Goal: Check status: Check status

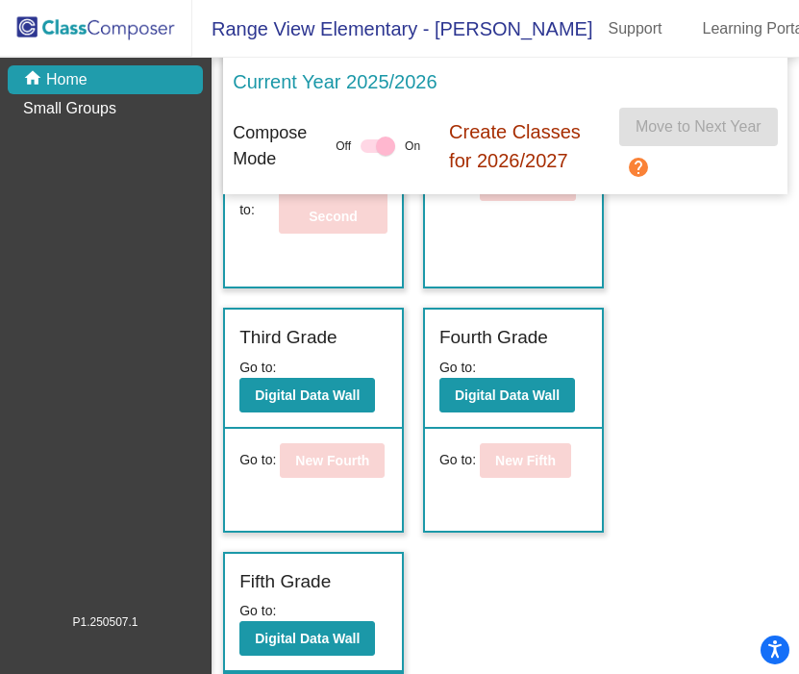
scroll to position [10, 0]
click at [506, 387] on b "Digital Data Wall" at bounding box center [507, 394] width 105 height 15
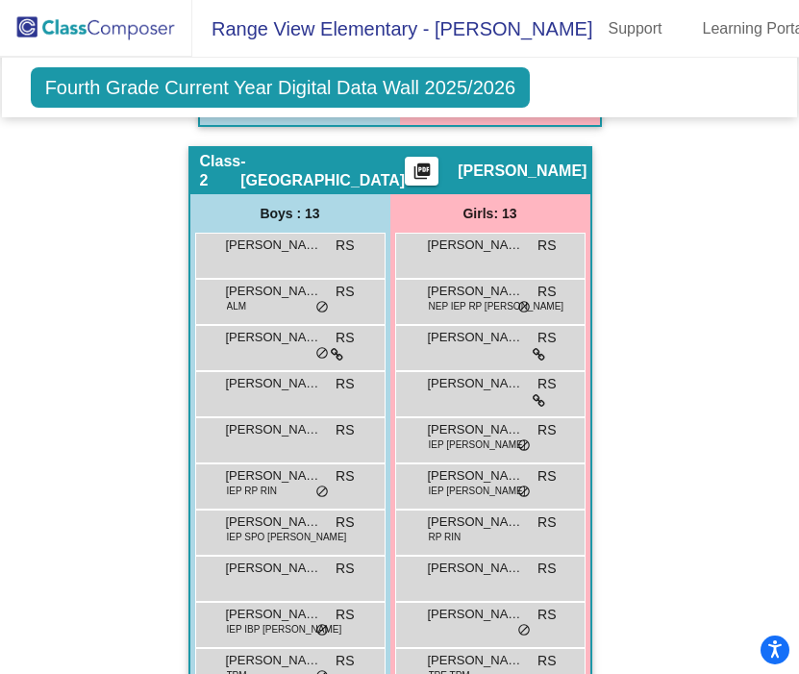
scroll to position [1162, 0]
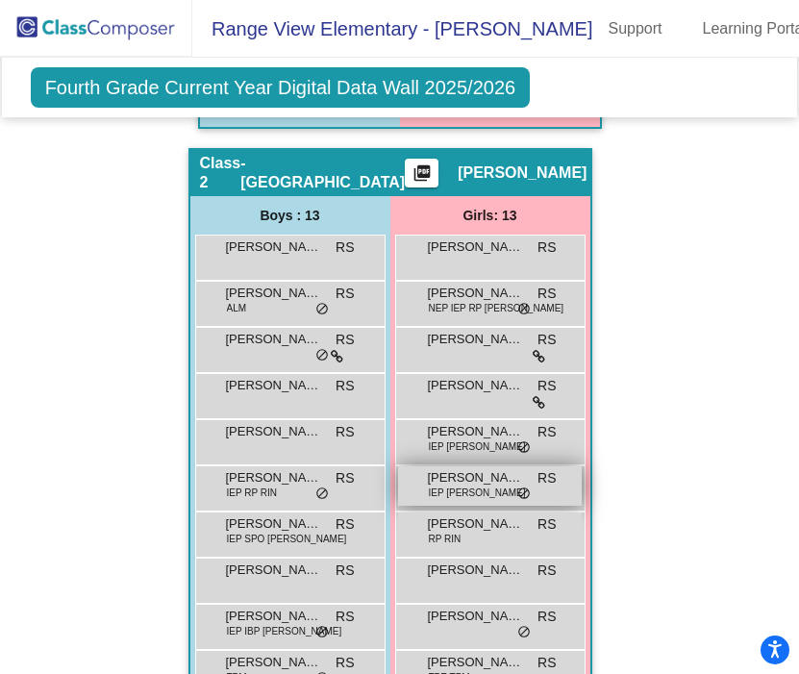
click at [478, 477] on span "[PERSON_NAME]" at bounding box center [476, 477] width 96 height 19
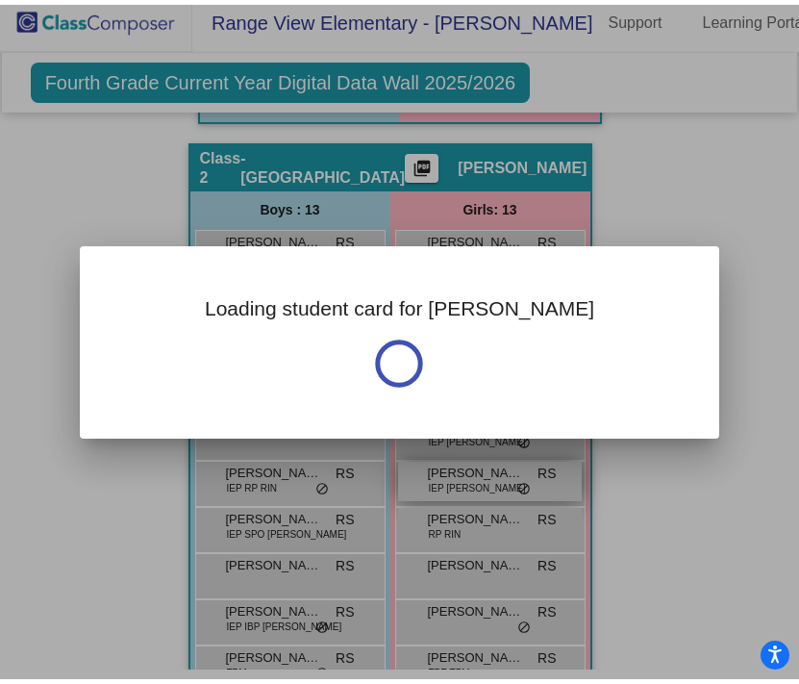
scroll to position [0, 0]
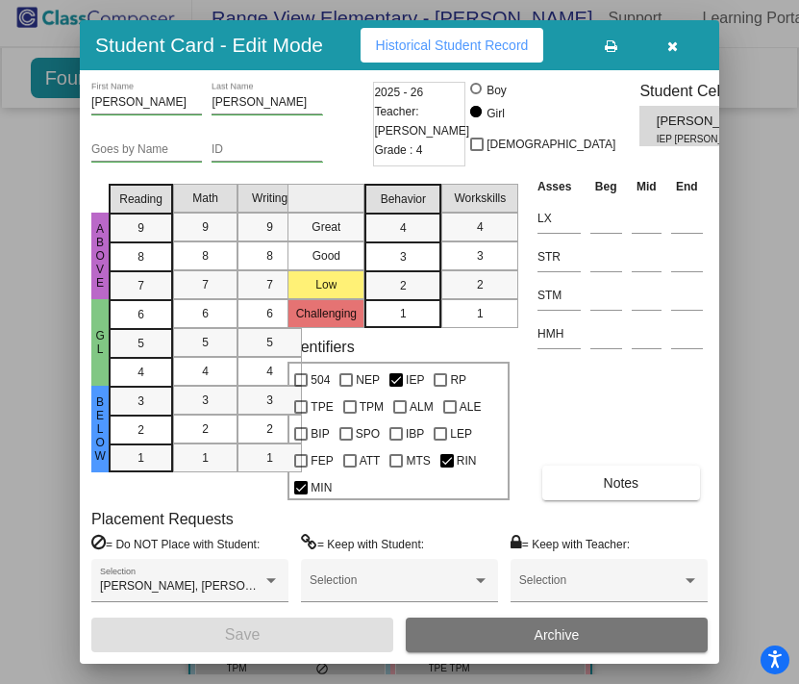
click at [676, 41] on icon "button" at bounding box center [672, 45] width 11 height 13
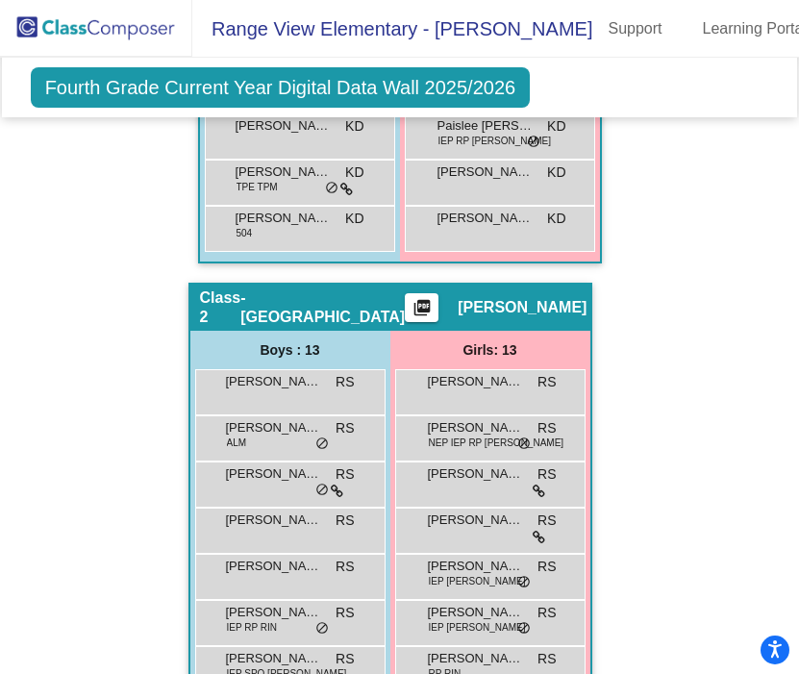
scroll to position [1053, 0]
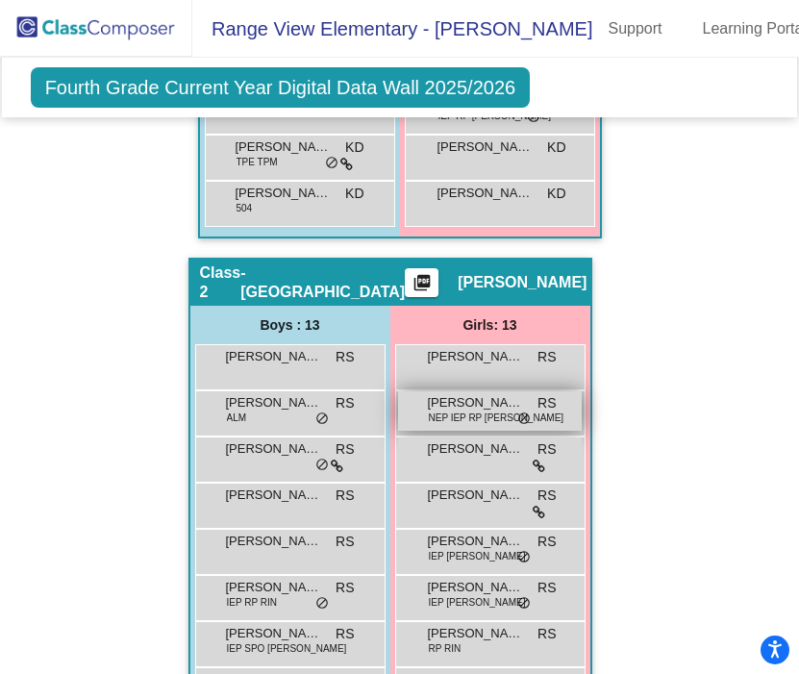
click at [481, 398] on span "[PERSON_NAME]" at bounding box center [476, 402] width 96 height 19
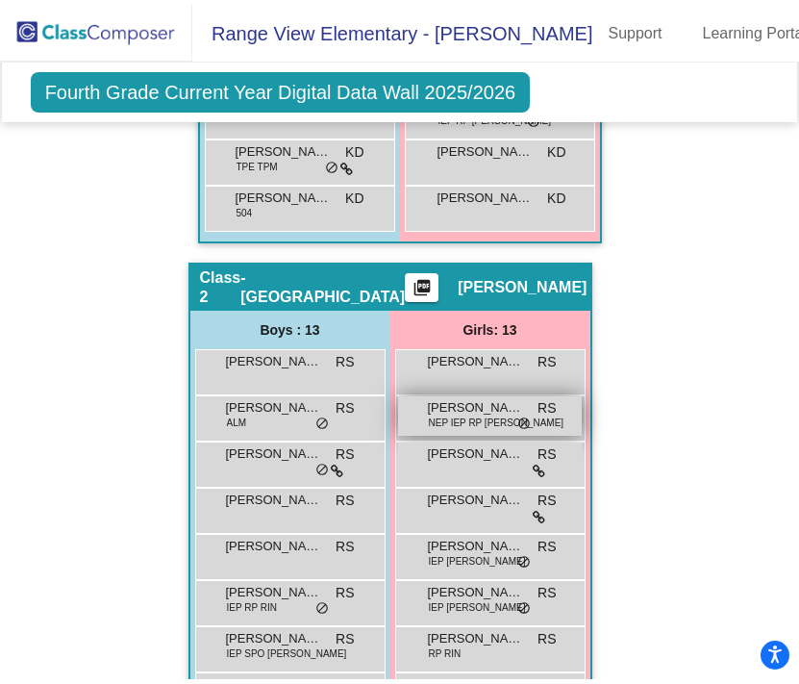
scroll to position [0, 0]
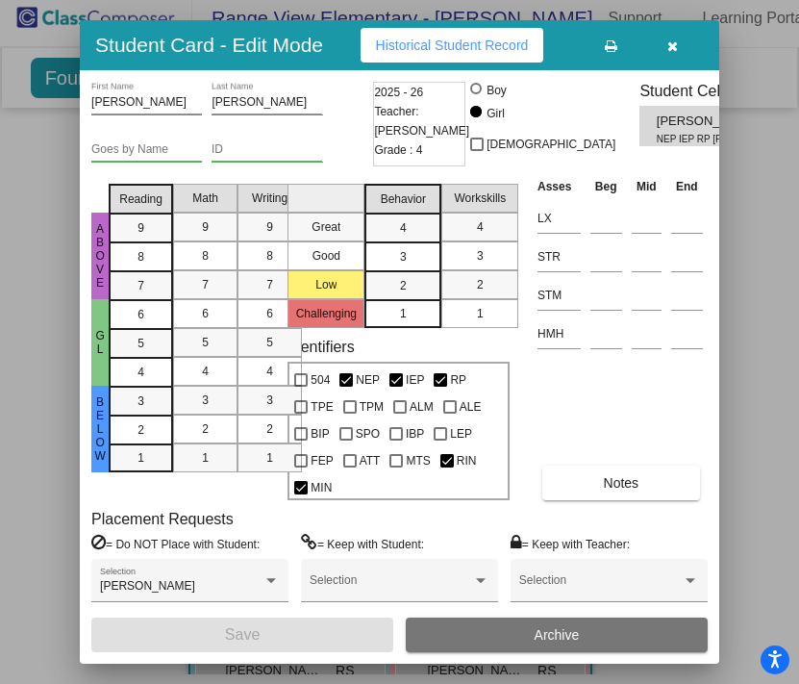
click at [678, 40] on icon "button" at bounding box center [672, 45] width 11 height 13
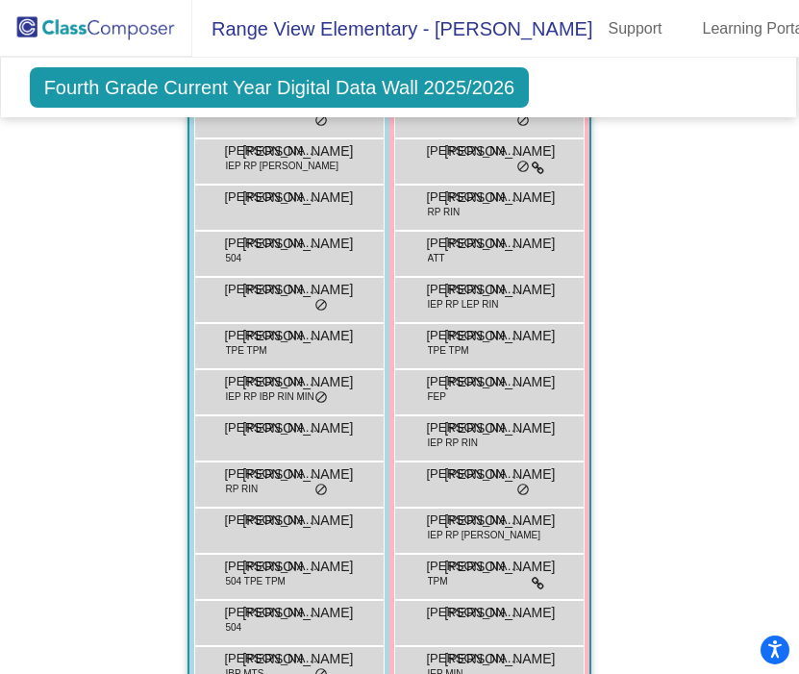
scroll to position [2031, 1]
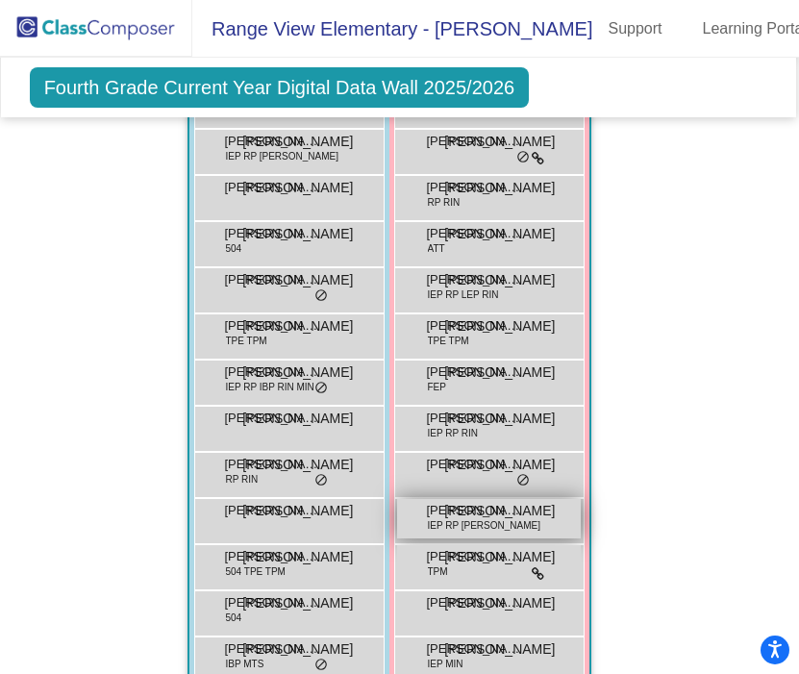
click at [466, 505] on span "[PERSON_NAME]" at bounding box center [475, 510] width 96 height 19
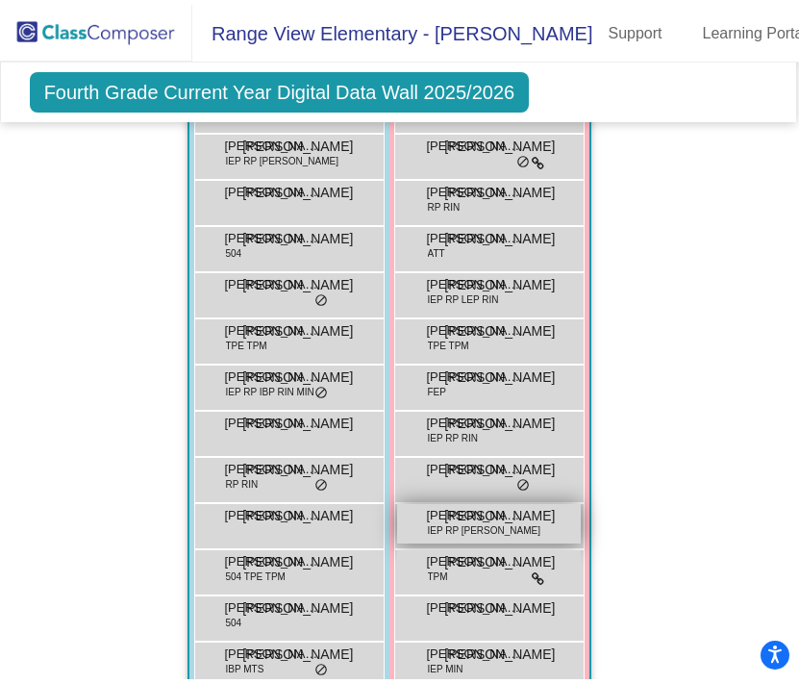
scroll to position [0, 0]
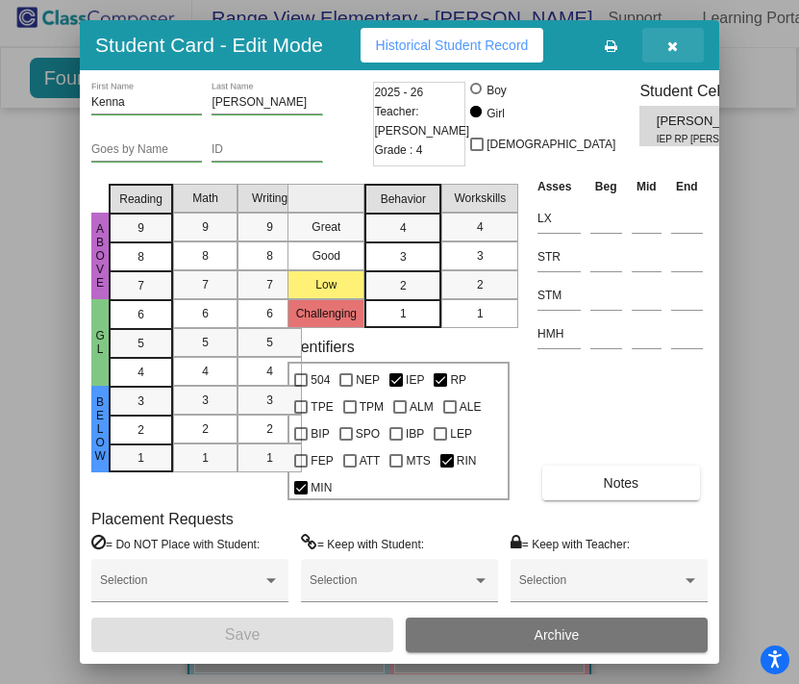
click at [673, 40] on icon "button" at bounding box center [672, 45] width 11 height 13
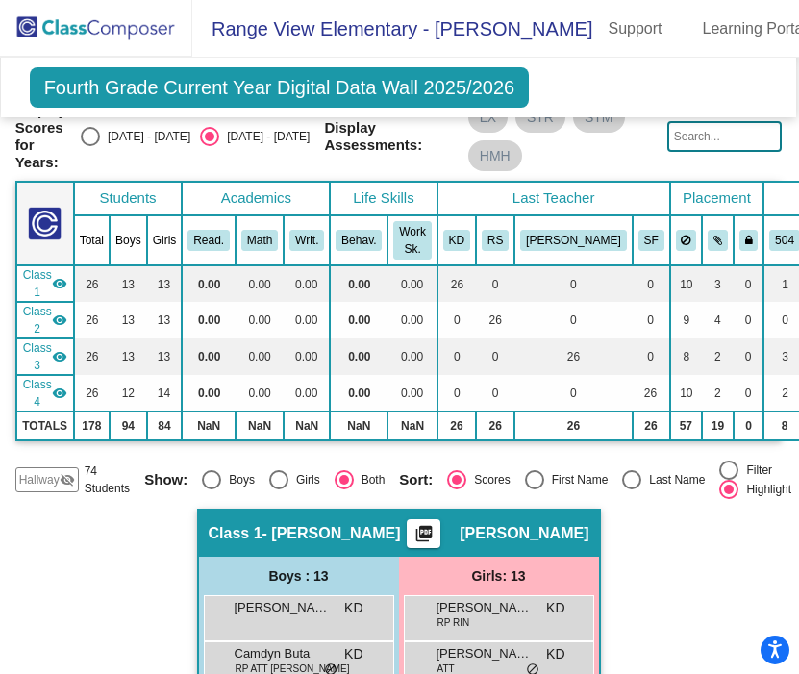
scroll to position [0, 1]
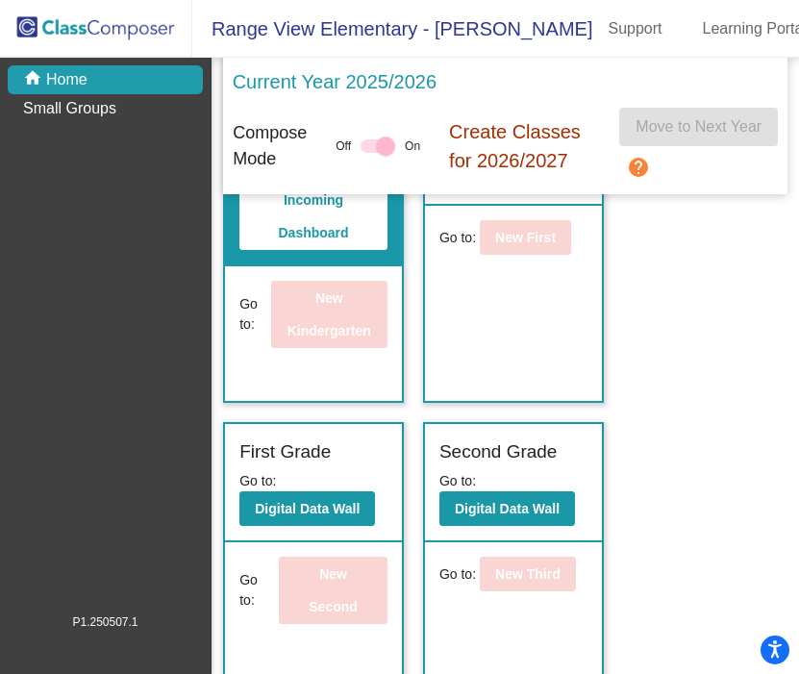
scroll to position [157, 0]
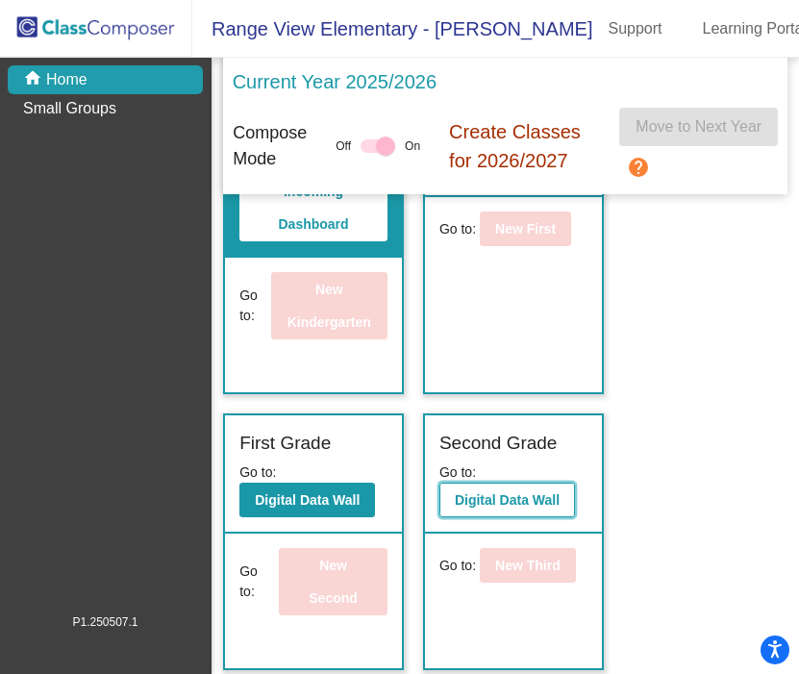
click at [523, 506] on b "Digital Data Wall" at bounding box center [507, 499] width 105 height 15
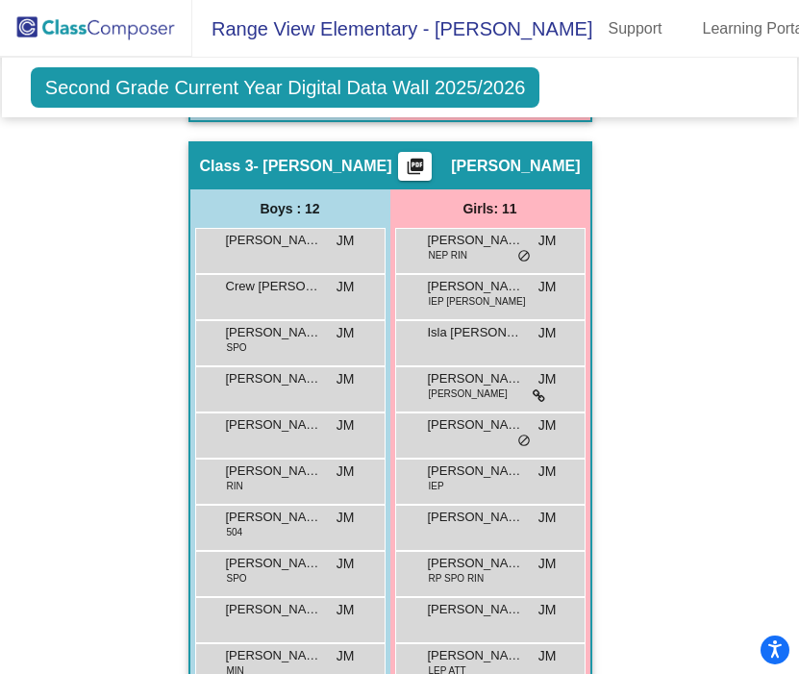
scroll to position [1706, 0]
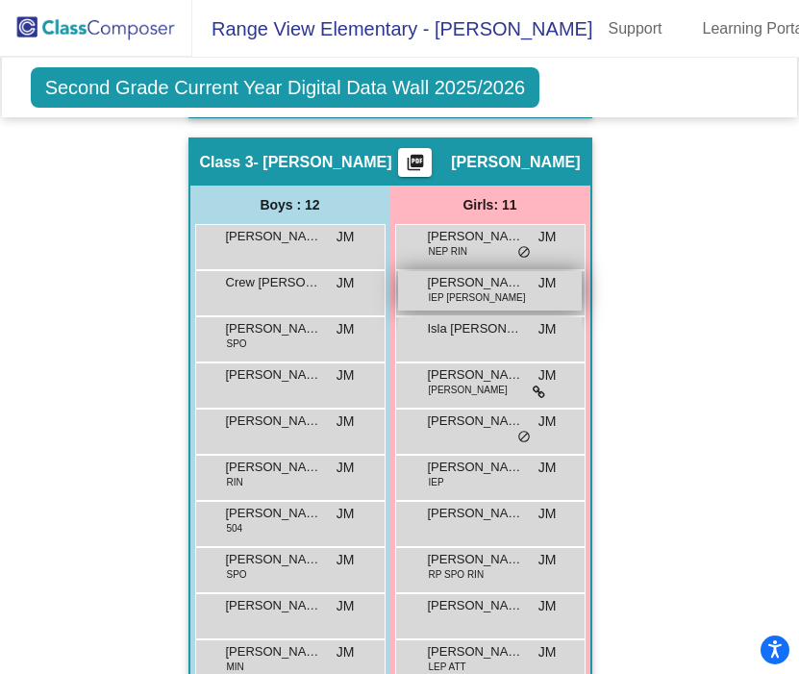
click at [500, 284] on div "[PERSON_NAME] IEP RIN MIN JM lock do_not_disturb_alt" at bounding box center [490, 290] width 184 height 39
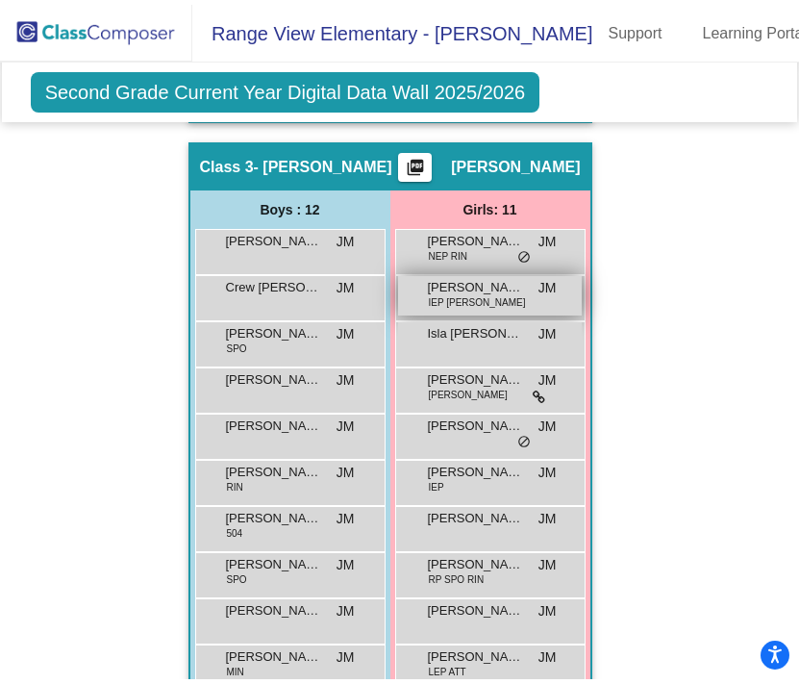
scroll to position [0, 0]
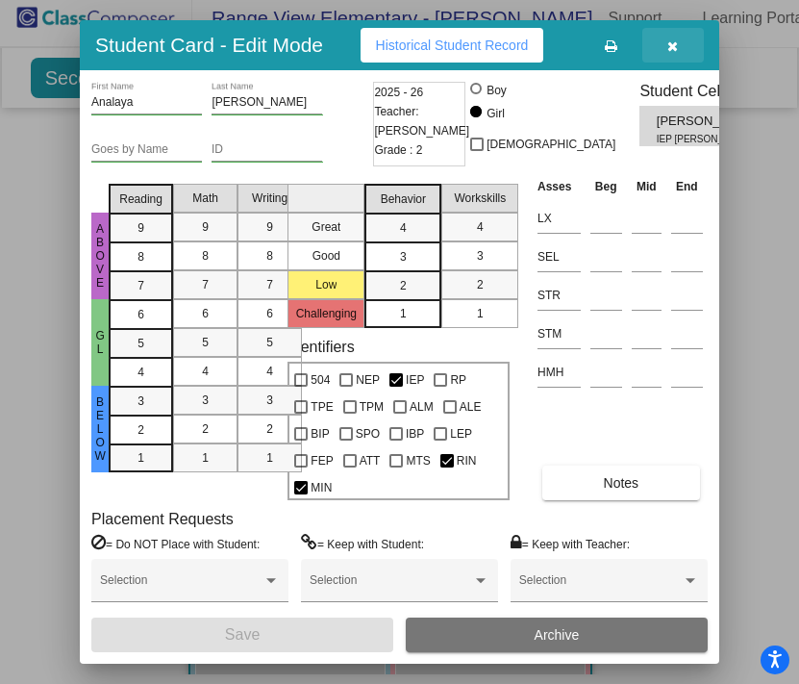
click at [677, 42] on icon "button" at bounding box center [672, 45] width 11 height 13
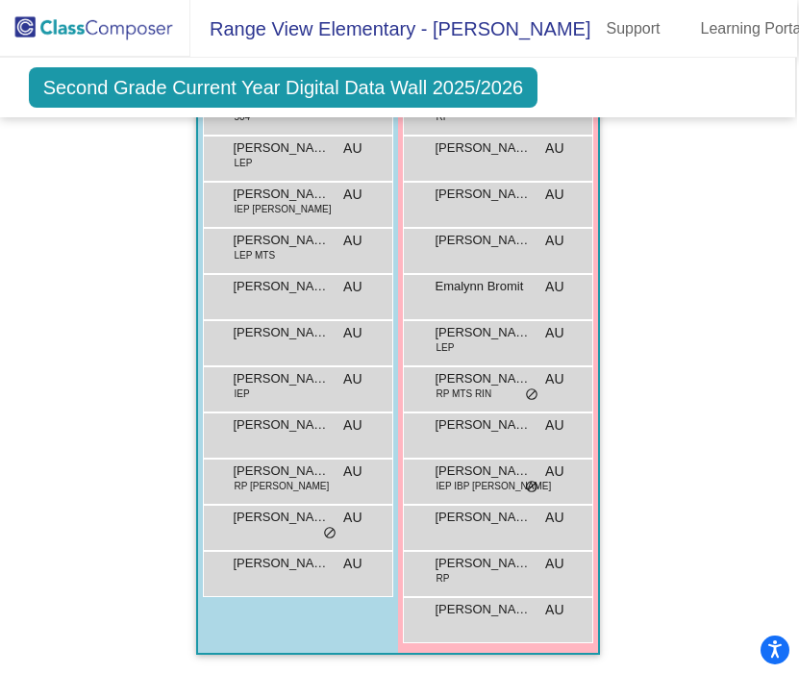
scroll to position [9, 2]
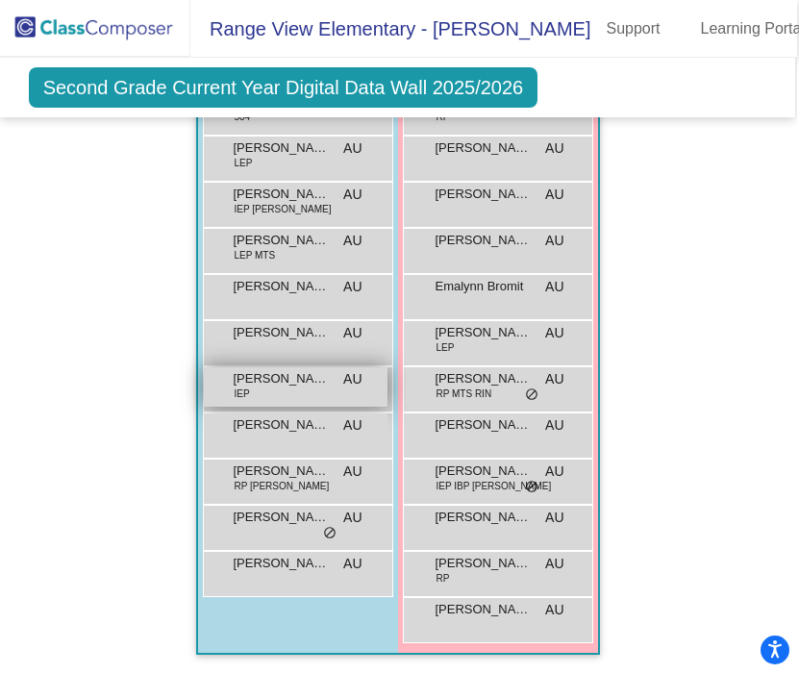
click at [260, 385] on div "[PERSON_NAME] IEP AU lock do_not_disturb_alt" at bounding box center [296, 386] width 184 height 39
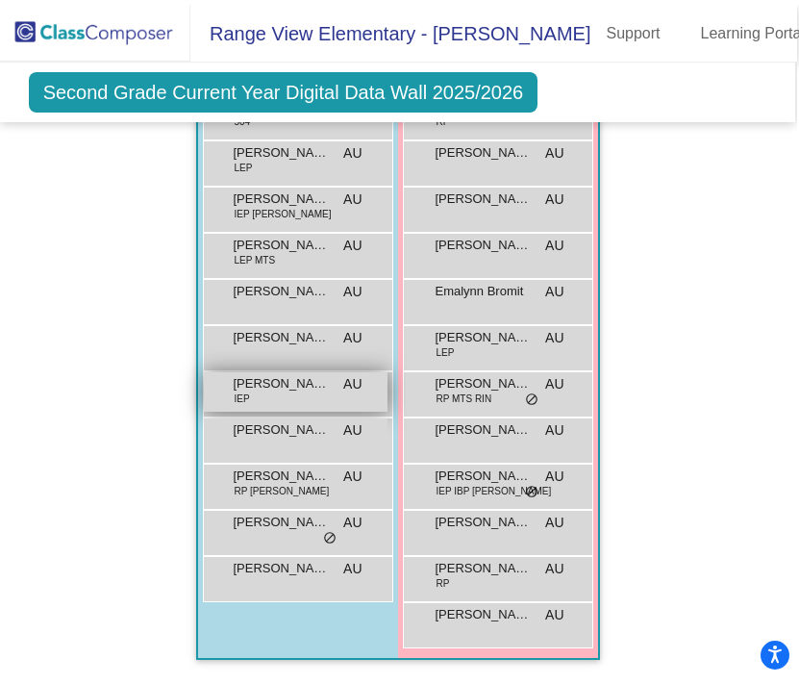
scroll to position [0, 0]
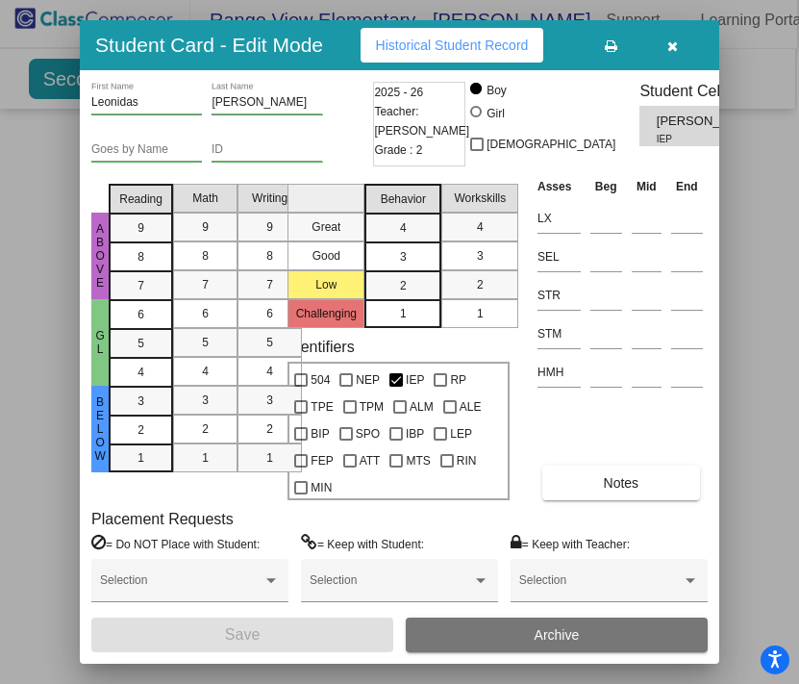
click at [673, 45] on icon "button" at bounding box center [672, 45] width 11 height 13
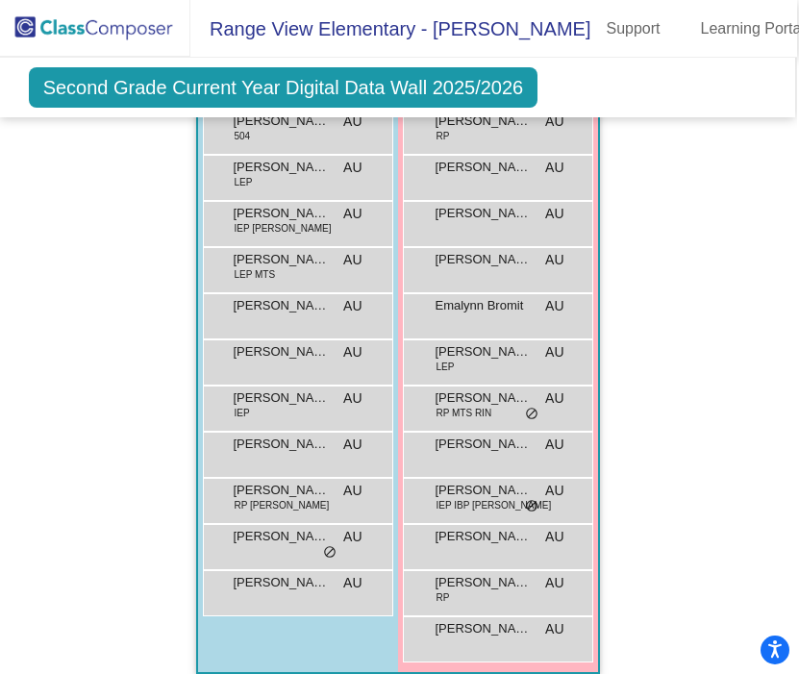
scroll to position [2511, 0]
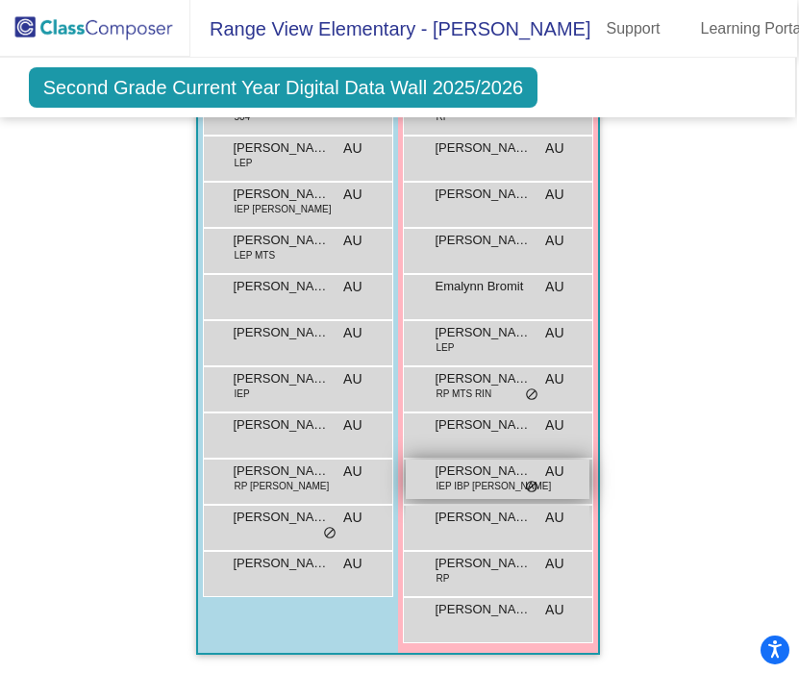
click at [456, 466] on span "[PERSON_NAME]" at bounding box center [484, 470] width 96 height 19
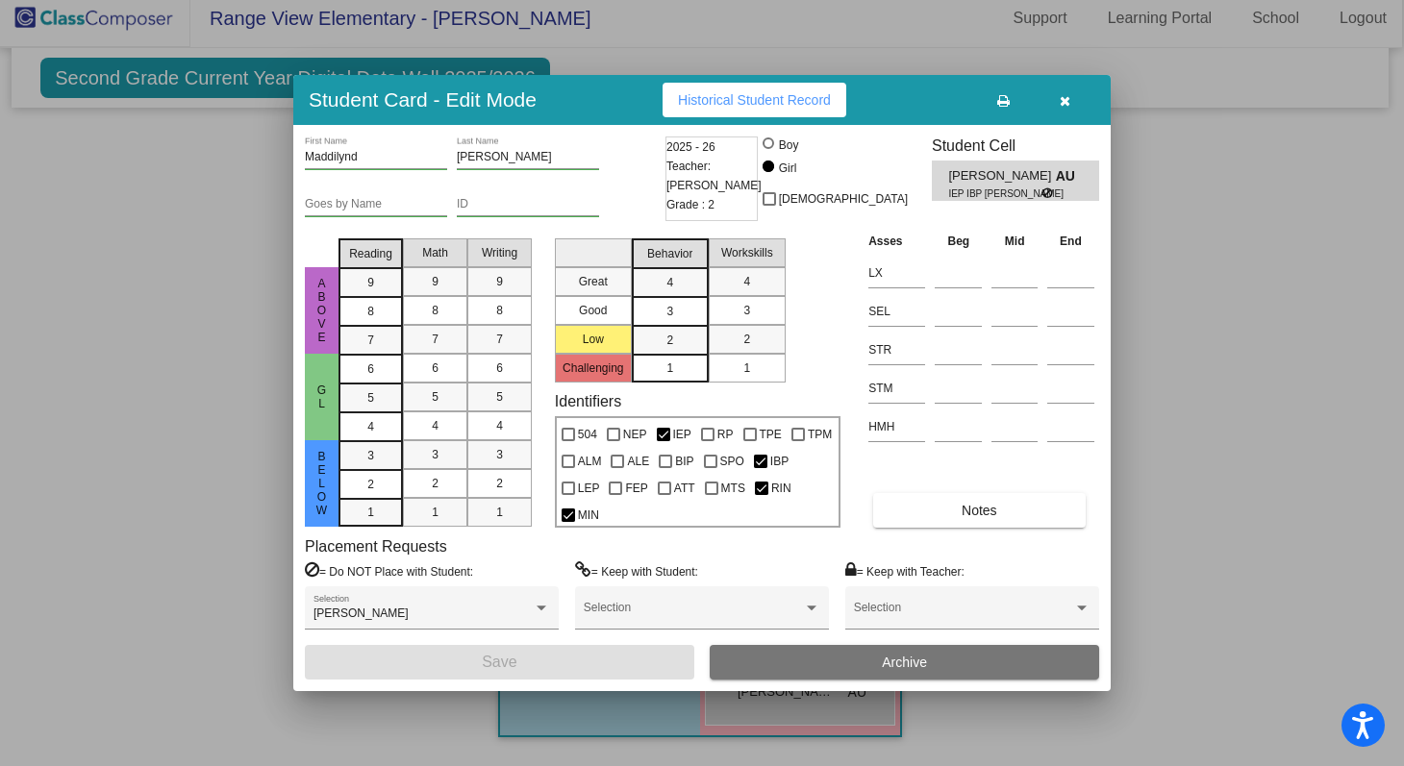
scroll to position [1127, 0]
